Goal: Task Accomplishment & Management: Use online tool/utility

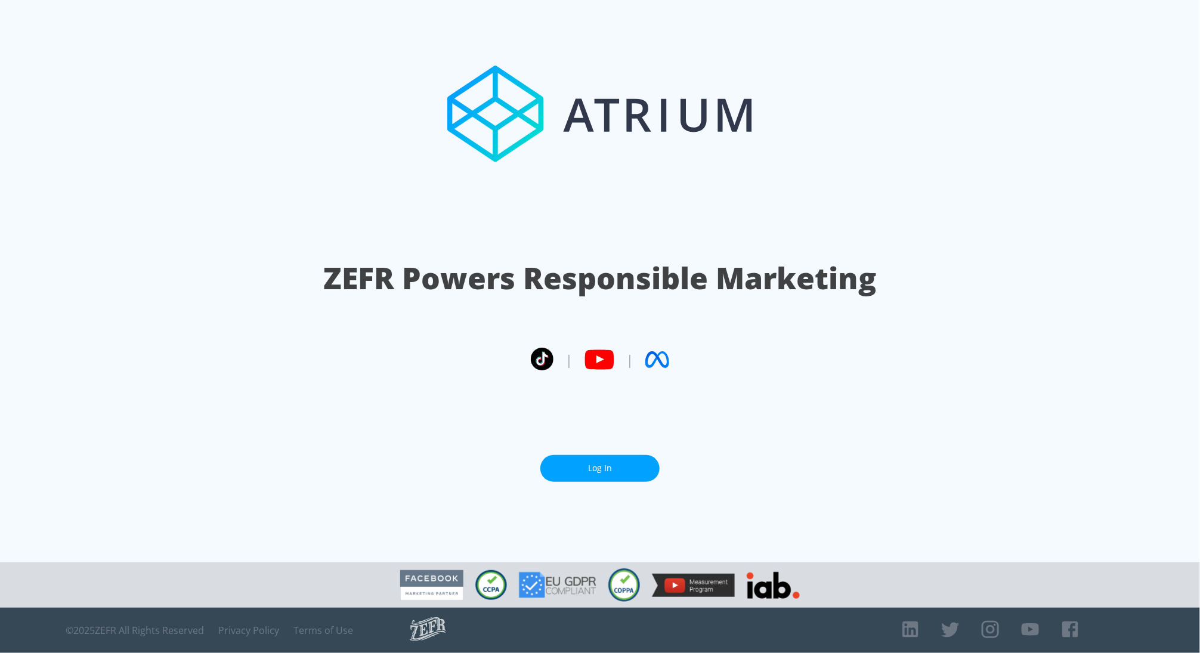
click at [625, 468] on link "Log In" at bounding box center [600, 468] width 119 height 27
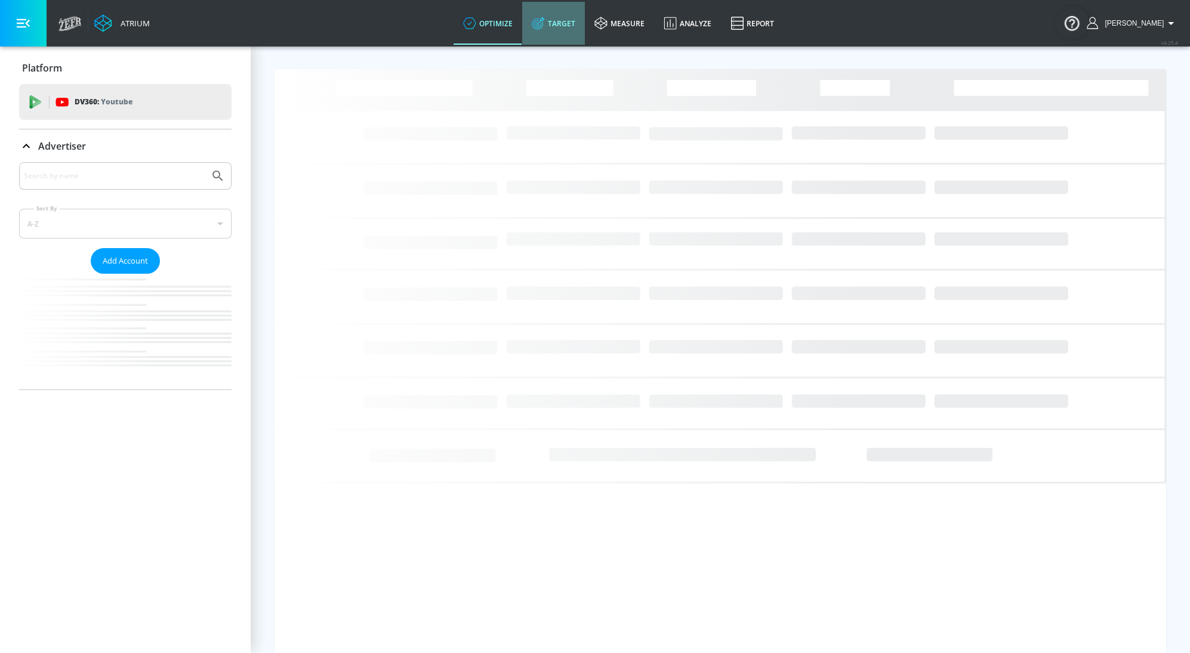
click at [571, 24] on link "Target" at bounding box center [553, 23] width 63 height 43
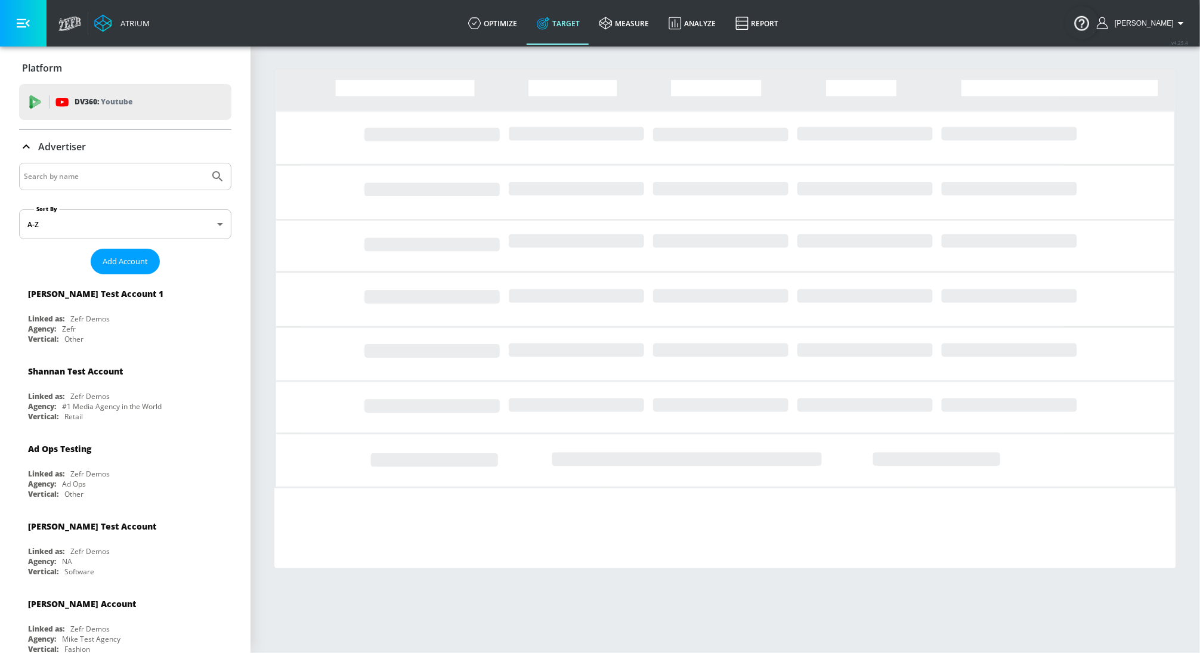
click at [79, 158] on div "Advertiser" at bounding box center [125, 146] width 212 height 33
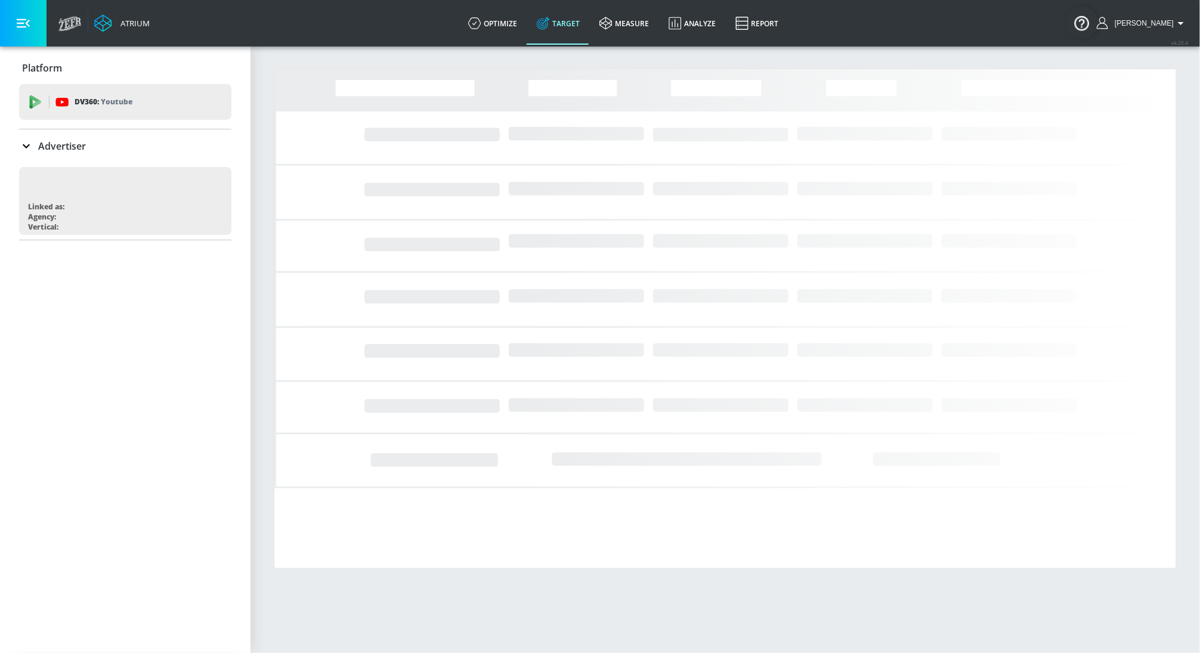
click at [79, 169] on input "Search by name" at bounding box center [114, 176] width 181 height 16
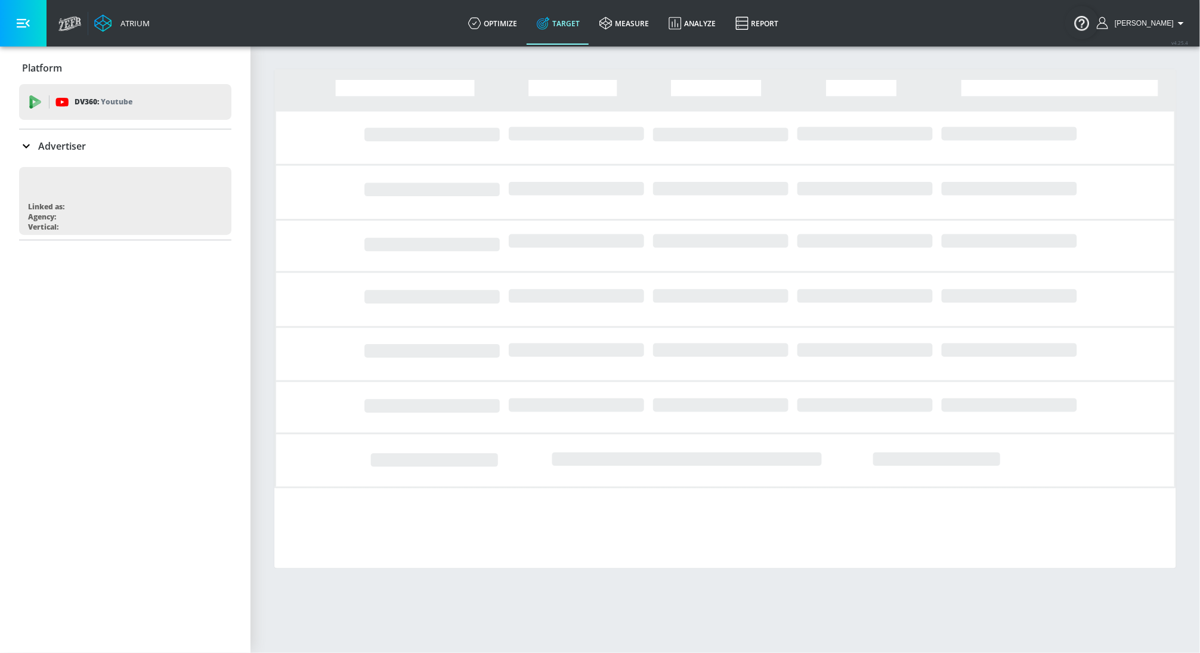
type input "k"
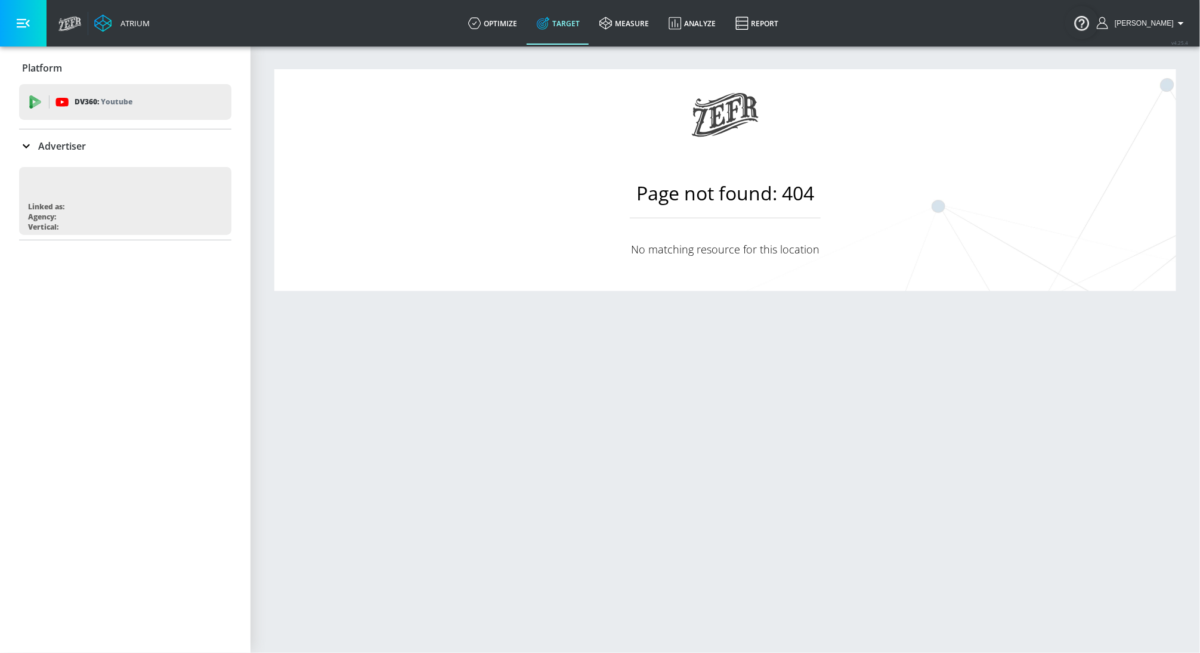
click at [65, 154] on div "Advertiser" at bounding box center [125, 145] width 212 height 33
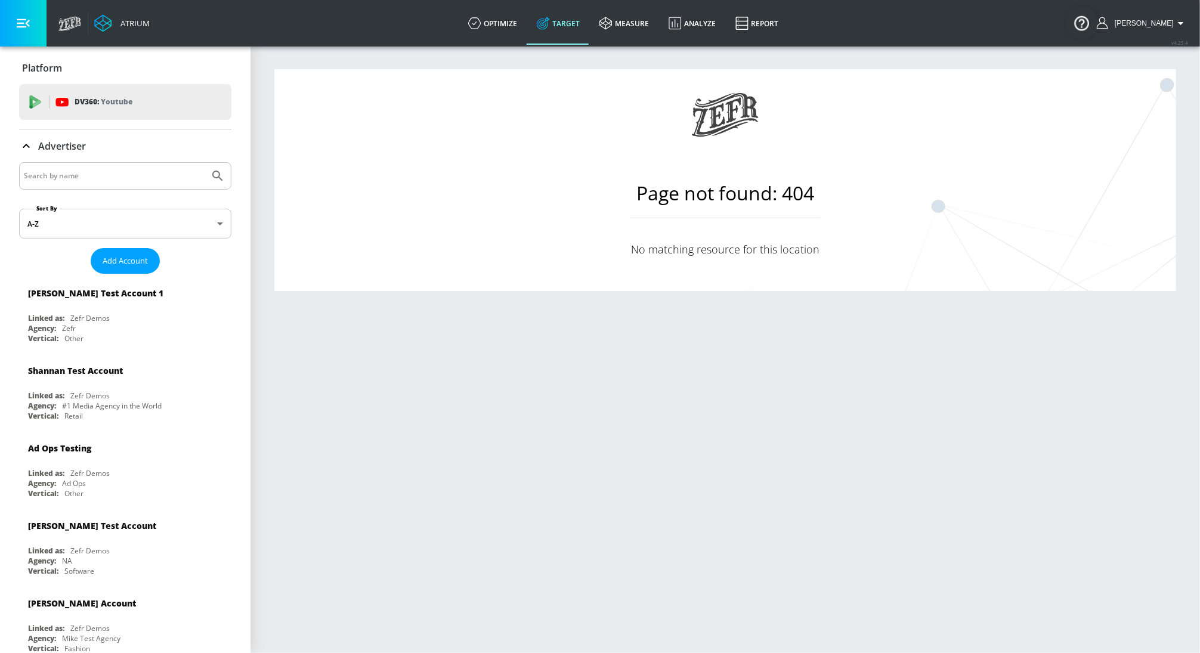
click at [55, 180] on input "Search by name" at bounding box center [114, 176] width 181 height 16
type input "[PERSON_NAME]"
click at [211, 169] on icon "Submit Search" at bounding box center [218, 176] width 14 height 14
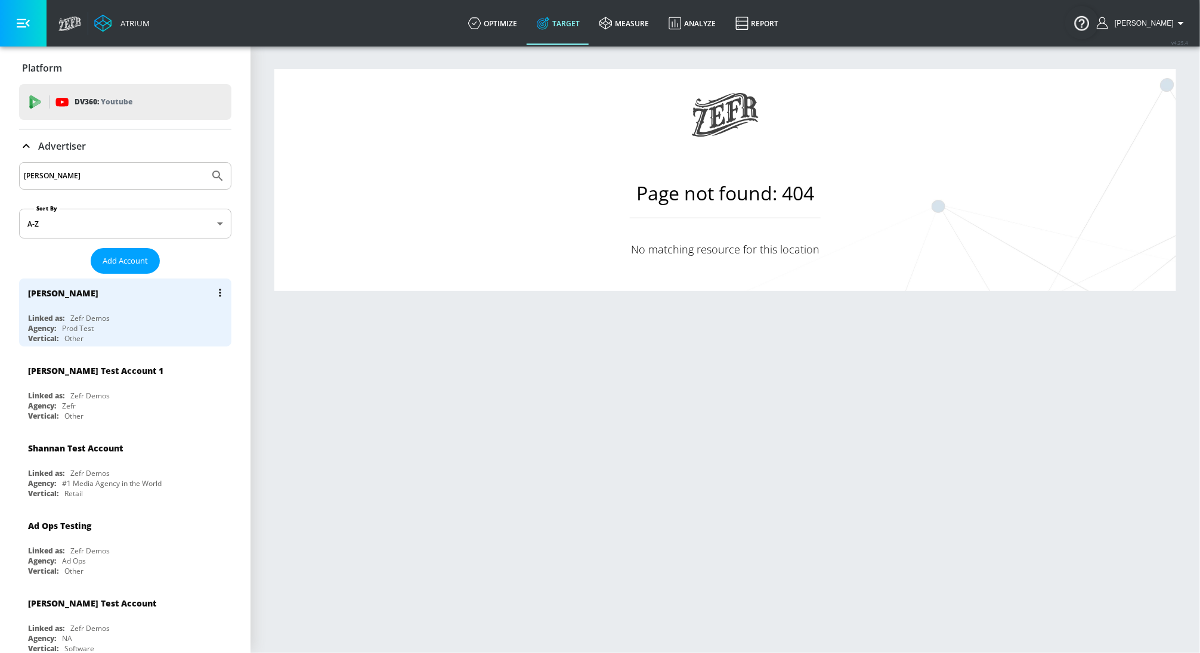
click at [63, 326] on div "Prod Test" at bounding box center [78, 328] width 32 height 10
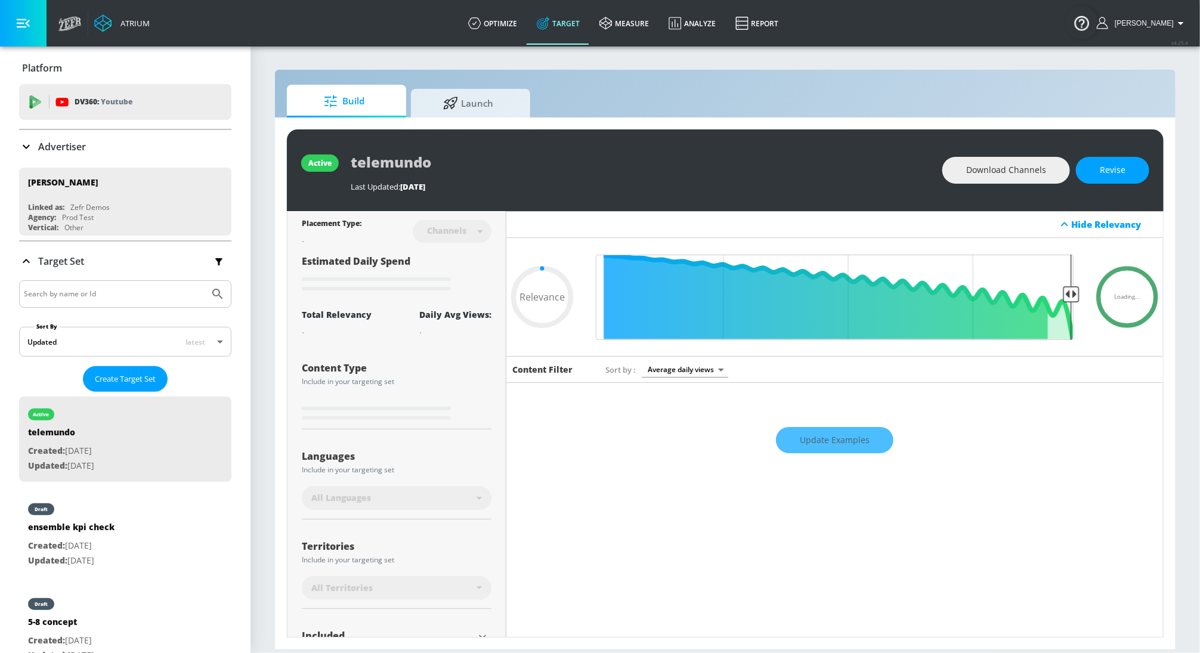
type input "0.05"
click at [507, 30] on link "optimize" at bounding box center [493, 23] width 69 height 43
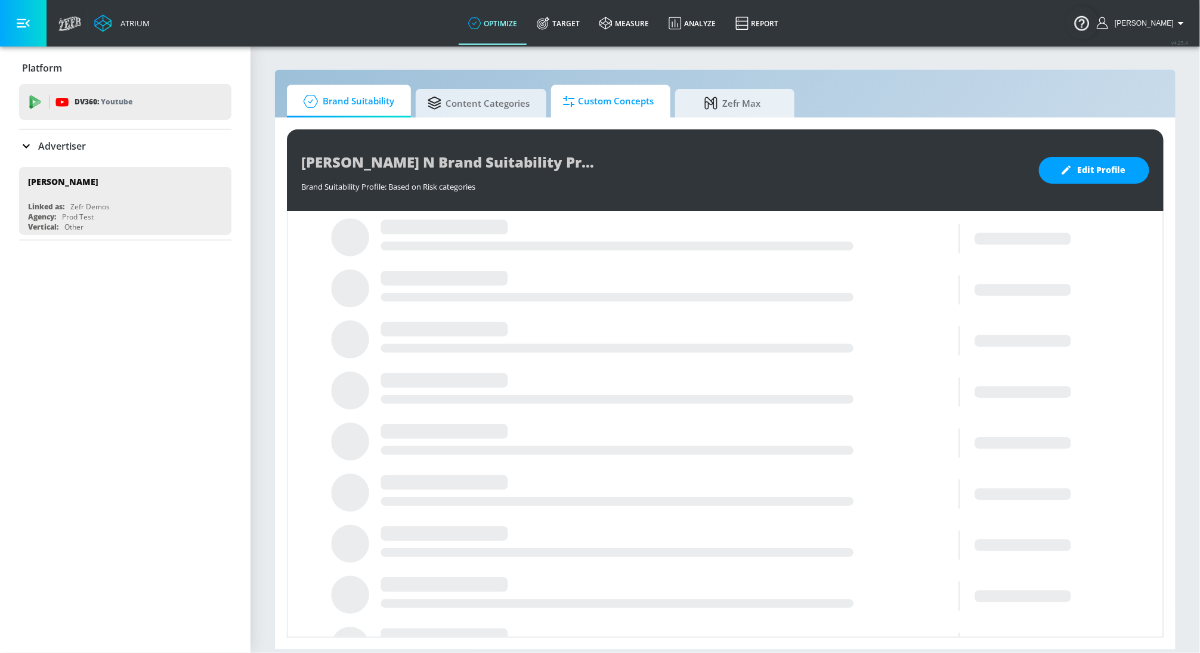
click at [572, 95] on icon at bounding box center [569, 101] width 12 height 13
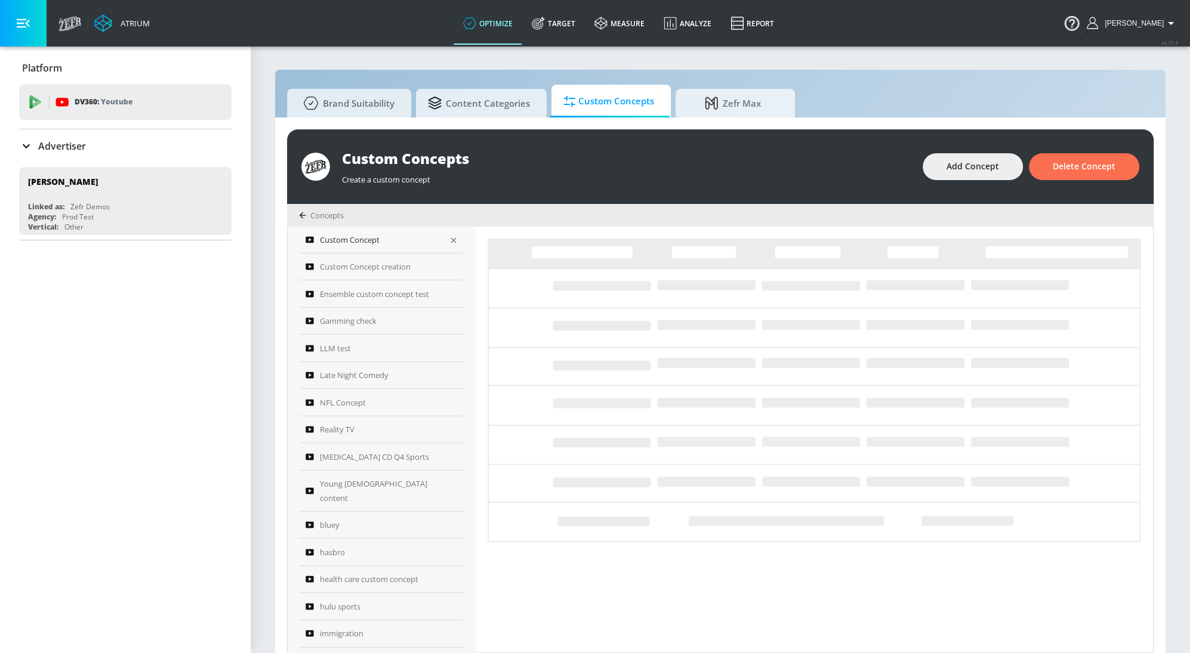
scroll to position [112, 0]
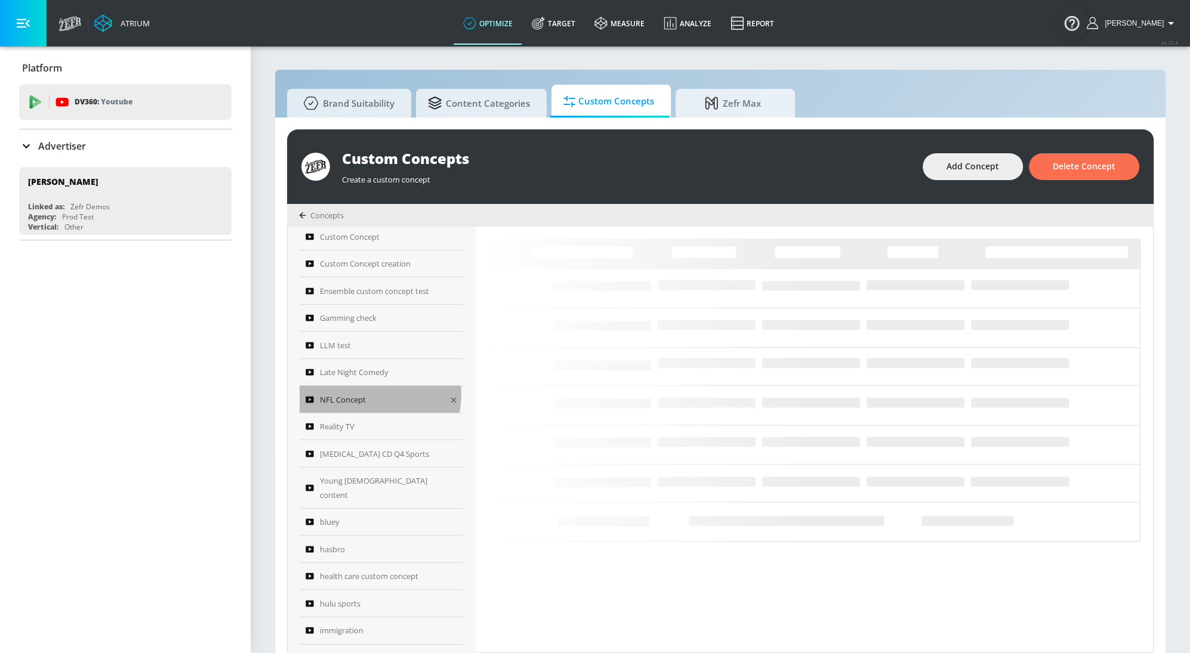
click at [367, 393] on div "NFL Concept" at bounding box center [372, 400] width 135 height 14
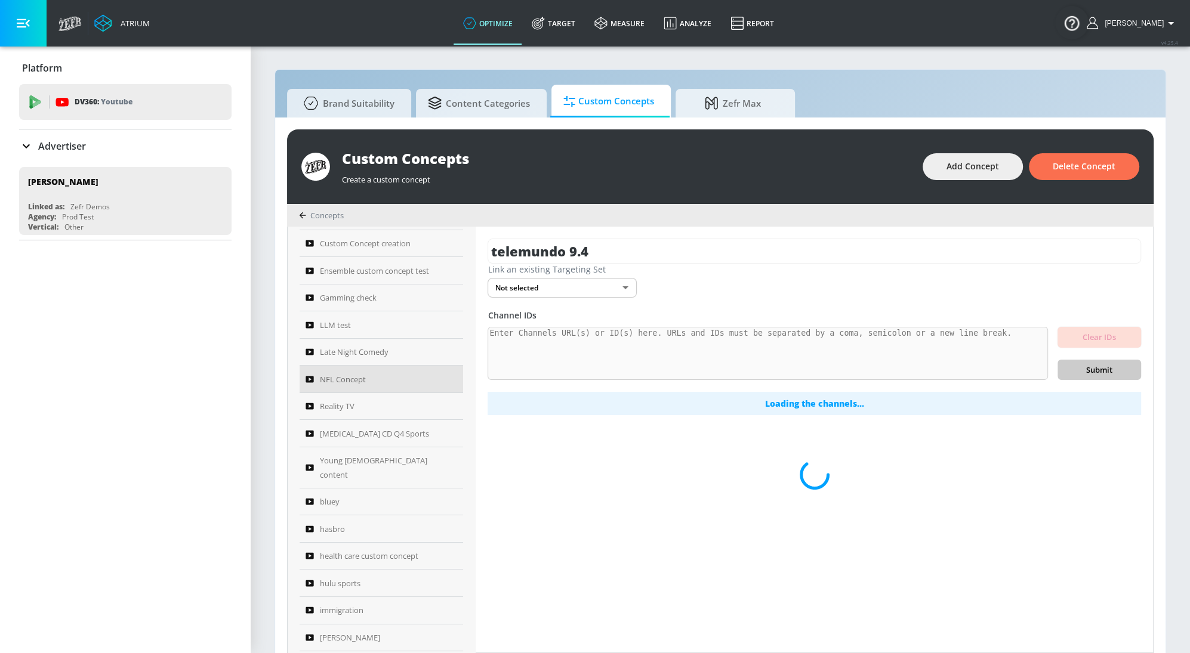
scroll to position [142, 0]
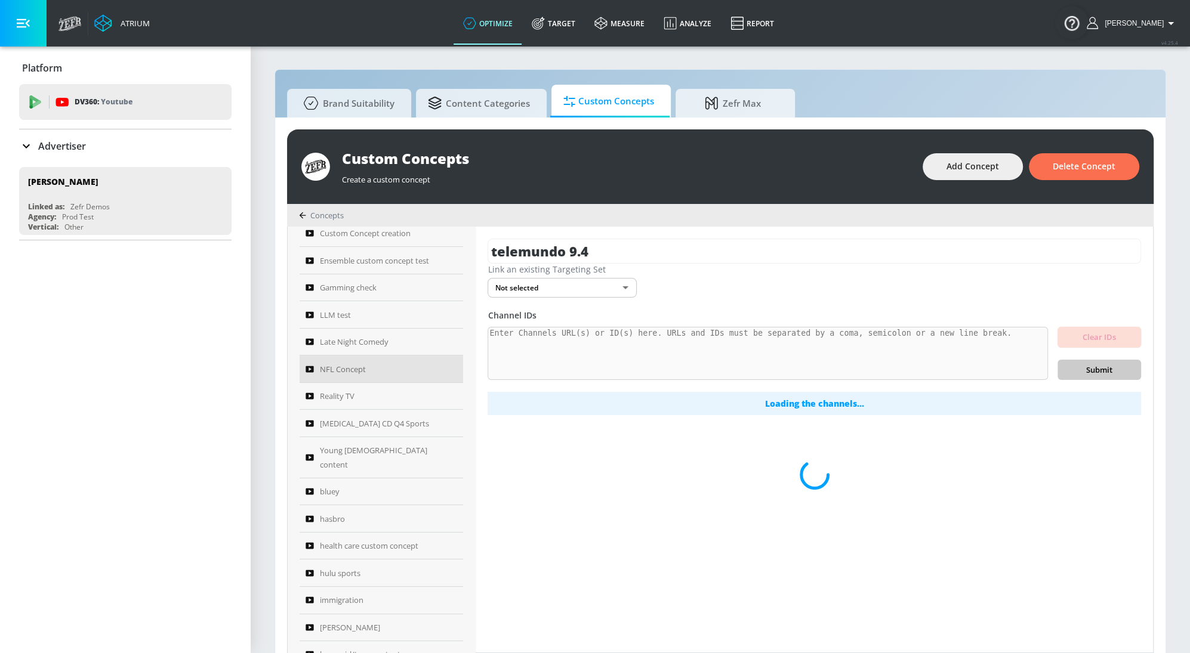
type input "NFL Concept"
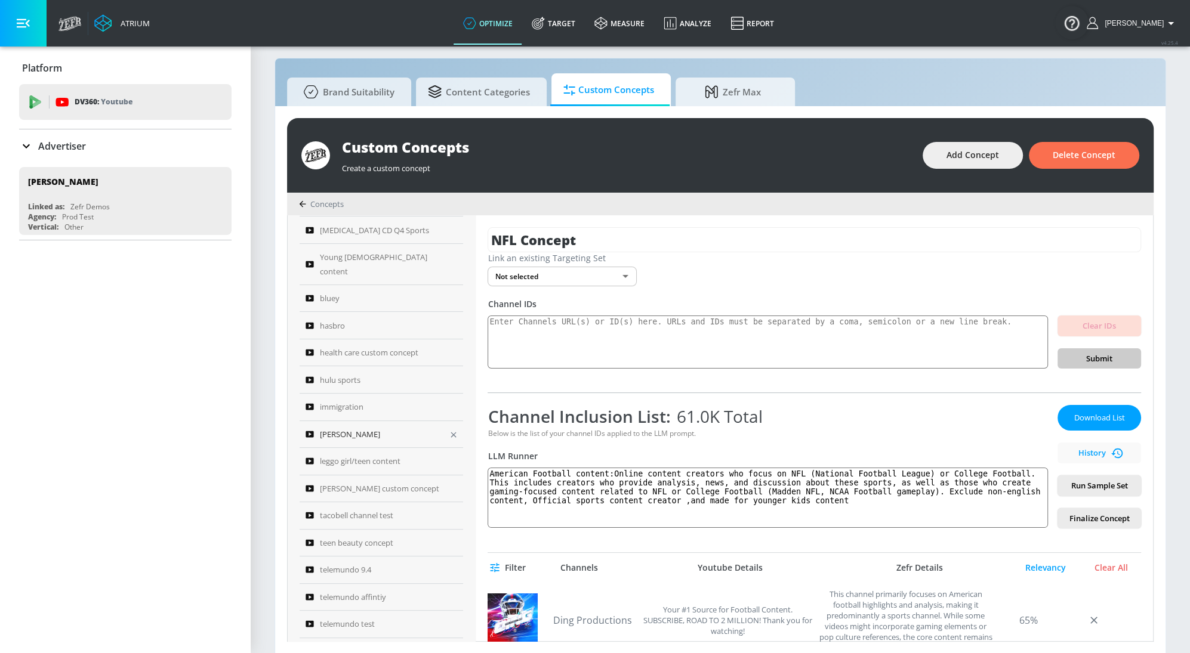
scroll to position [352, 0]
click at [362, 345] on div "hulu sports" at bounding box center [372, 352] width 135 height 14
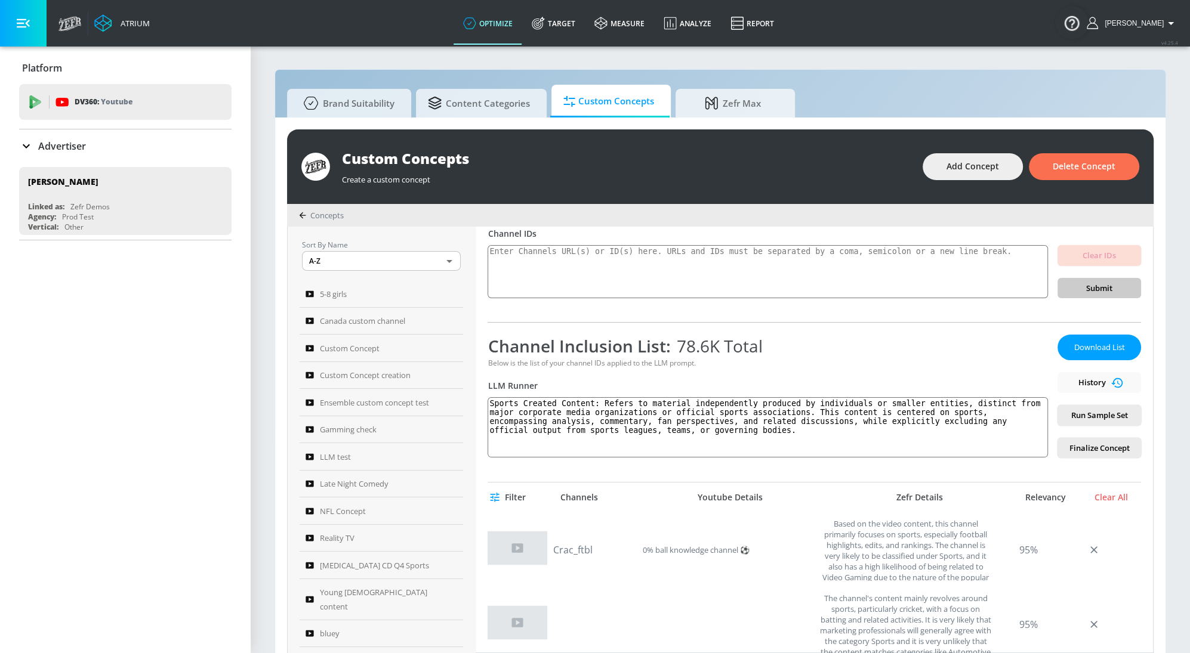
scroll to position [212, 0]
